Goal: Check status: Check status

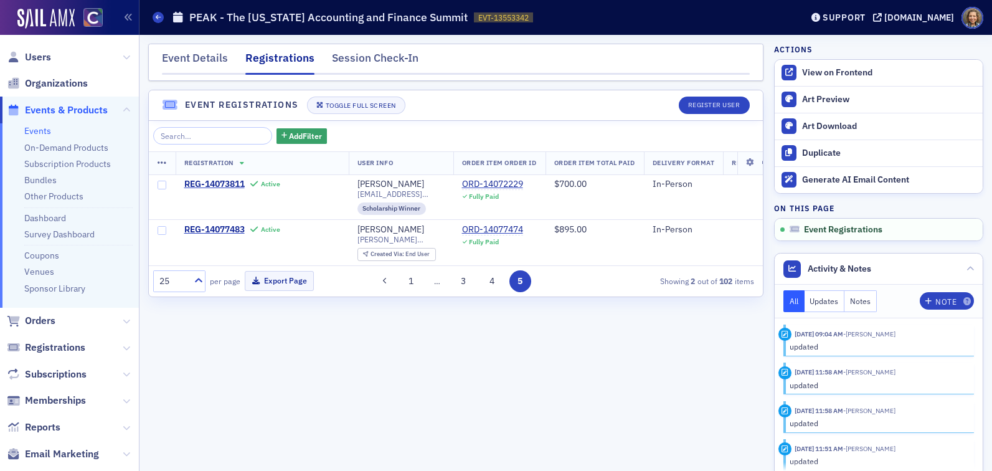
click at [38, 129] on link "Events" at bounding box center [37, 130] width 27 height 11
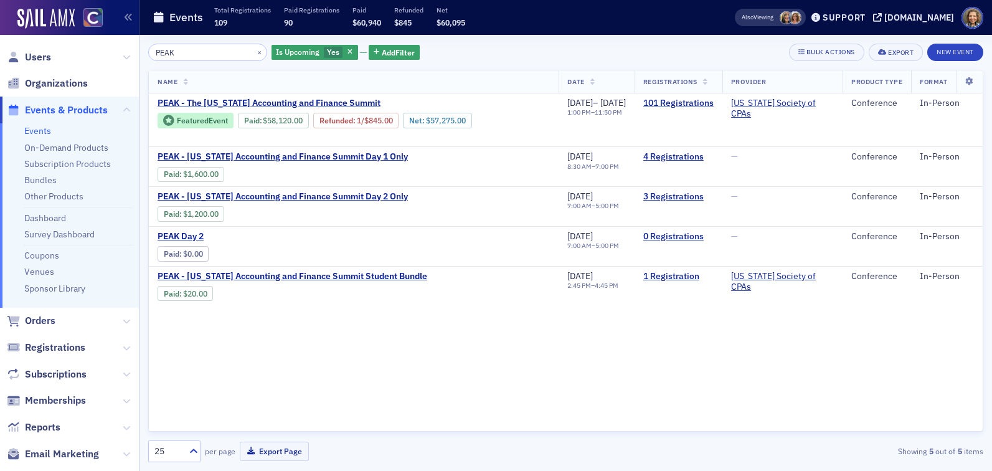
type input "PEAK"
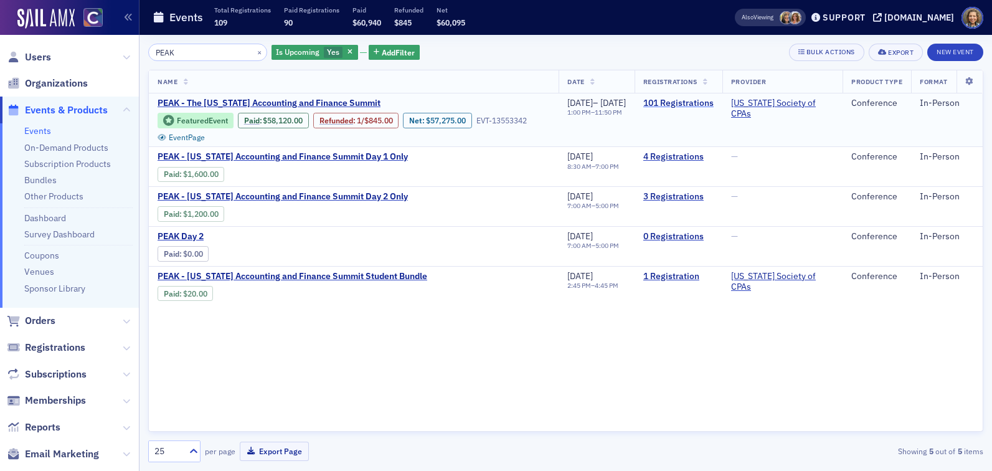
click at [698, 105] on link "101 Registrations" at bounding box center [678, 103] width 70 height 11
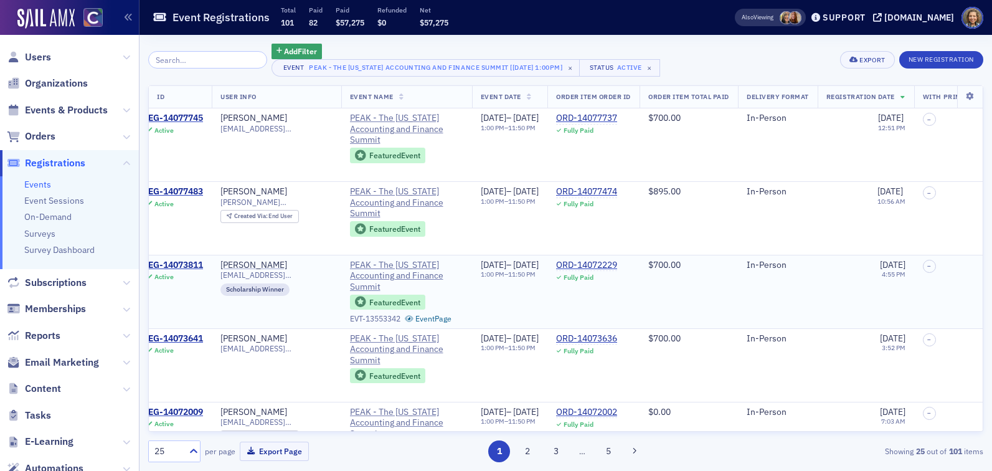
scroll to position [0, 16]
